Goal: Find contact information: Find contact information

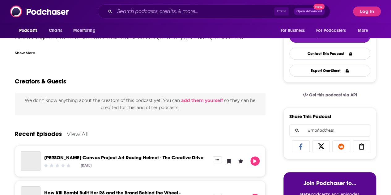
scroll to position [88, 0]
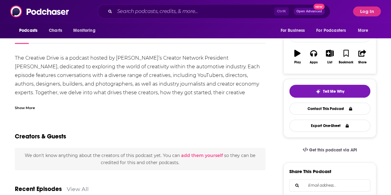
click at [28, 108] on div "Show More" at bounding box center [25, 107] width 20 height 6
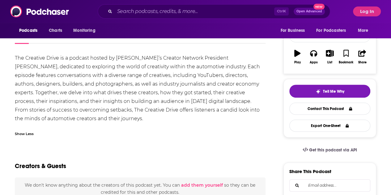
click at [39, 75] on div "The Creative Drive is a podcast hosted by [PERSON_NAME]’s Creator Network Presi…" at bounding box center [140, 88] width 250 height 69
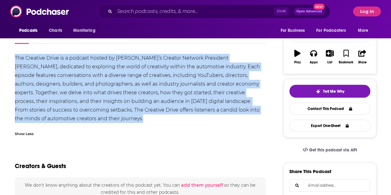
click at [39, 75] on div "The Creative Drive is a podcast hosted by [PERSON_NAME]’s Creator Network Presi…" at bounding box center [140, 88] width 250 height 69
copy div "The Creative Drive is a podcast hosted by [PERSON_NAME]’s Creator Network Presi…"
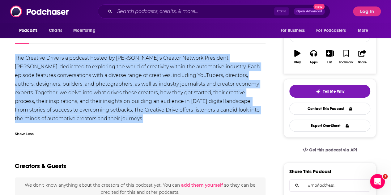
scroll to position [0, 0]
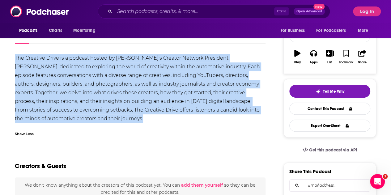
click at [16, 104] on div "The Creative Drive is a podcast hosted by [PERSON_NAME]’s Creator Network Presi…" at bounding box center [140, 88] width 250 height 69
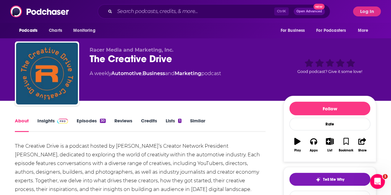
click at [52, 120] on link "Insights" at bounding box center [52, 125] width 31 height 14
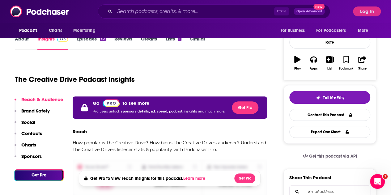
scroll to position [81, 0]
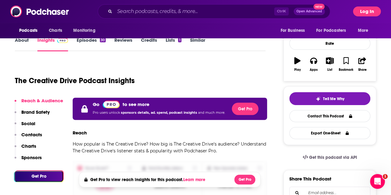
click at [376, 14] on button "Log In" at bounding box center [367, 11] width 28 height 10
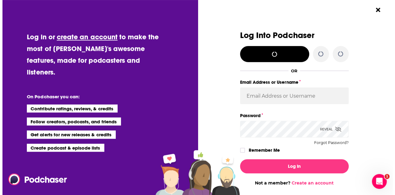
scroll to position [0, 0]
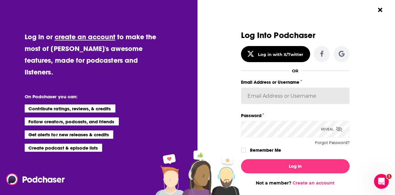
type input "[EMAIL_ADDRESS][DOMAIN_NAME]"
click at [285, 89] on input "[EMAIL_ADDRESS][DOMAIN_NAME]" at bounding box center [295, 95] width 109 height 17
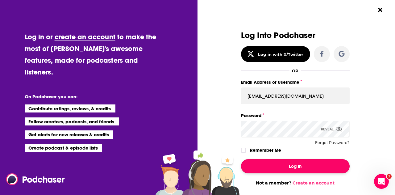
click at [282, 166] on button "Log In" at bounding box center [295, 166] width 109 height 14
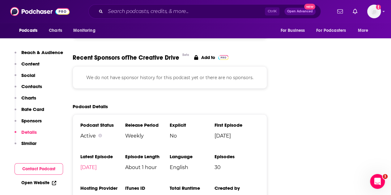
scroll to position [644, 0]
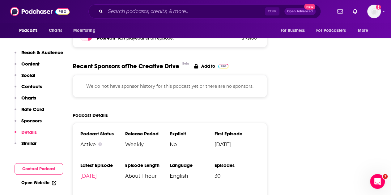
click at [24, 85] on p "Contacts" at bounding box center [31, 86] width 21 height 6
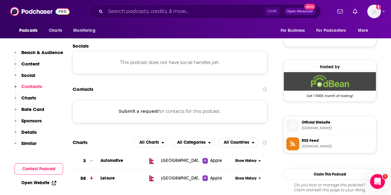
scroll to position [413, 0]
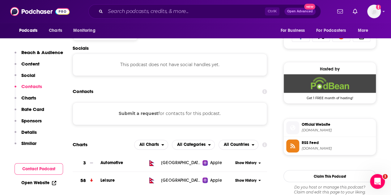
click at [135, 115] on button "Submit a request" at bounding box center [139, 113] width 40 height 7
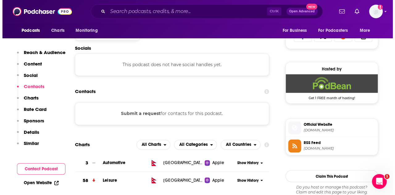
scroll to position [0, 0]
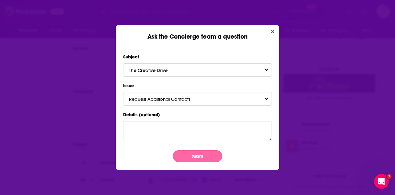
click at [193, 158] on button "Submit" at bounding box center [197, 156] width 49 height 12
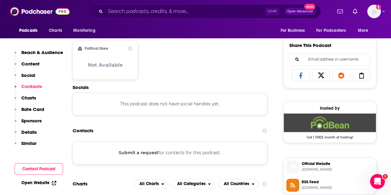
scroll to position [372, 0]
